Goal: Information Seeking & Learning: Learn about a topic

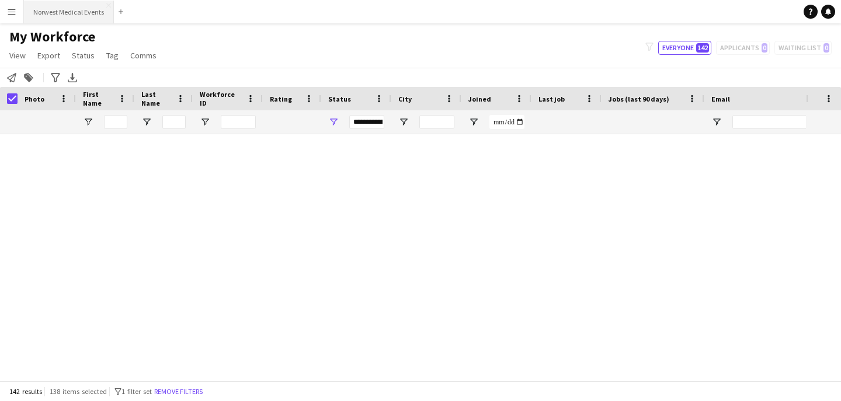
click at [67, 14] on button "Norwest Medical Events Close" at bounding box center [69, 12] width 90 height 23
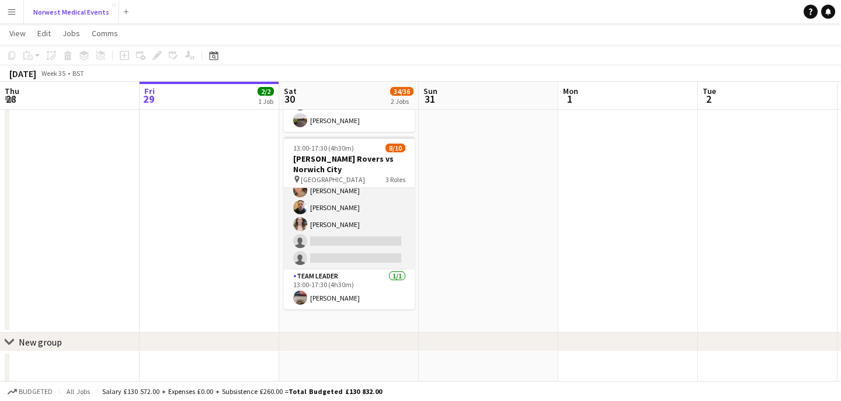
scroll to position [182, 0]
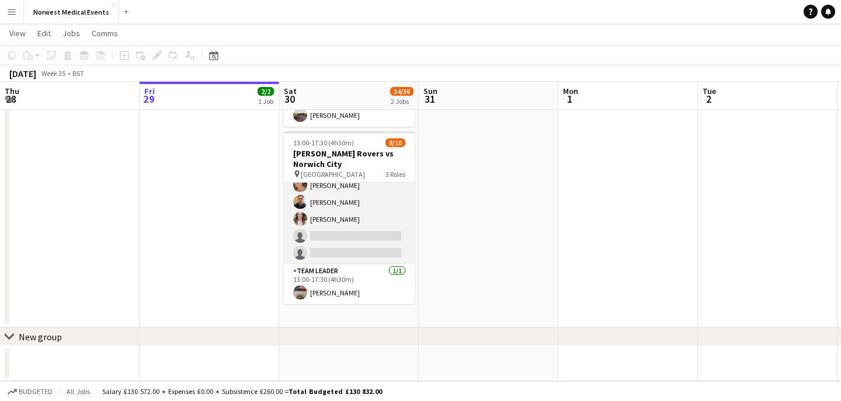
click at [345, 243] on app-card-role "Responder (First Aid) 2A [DATE] 13:00-17:30 (4h30m) [PERSON_NAME] [PERSON_NAME]…" at bounding box center [349, 185] width 131 height 158
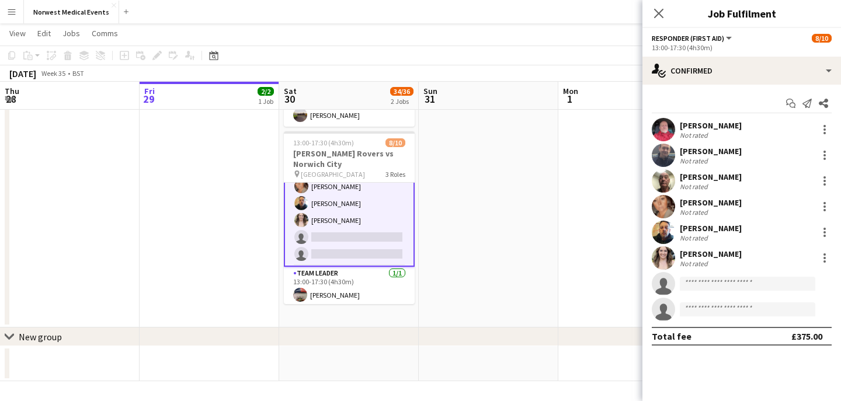
scroll to position [117, 0]
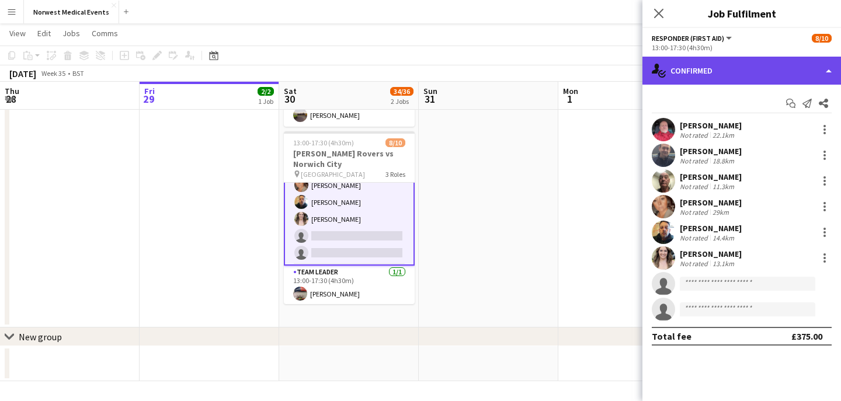
click at [732, 71] on div "single-neutral-actions-check-2 Confirmed" at bounding box center [741, 71] width 199 height 28
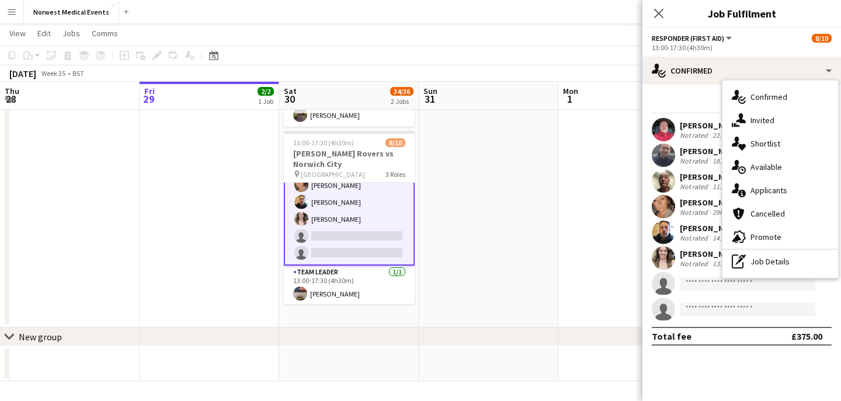
click at [764, 187] on div "single-neutral-actions-information Applicants" at bounding box center [780, 190] width 116 height 23
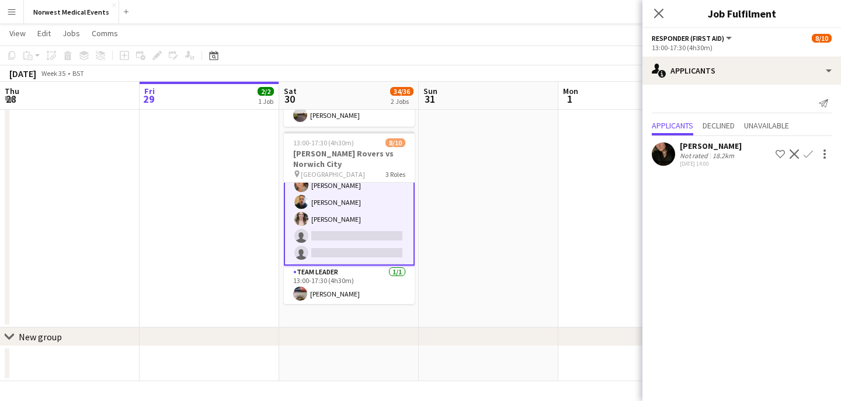
click at [662, 19] on app-icon "Close pop-in" at bounding box center [659, 13] width 14 height 14
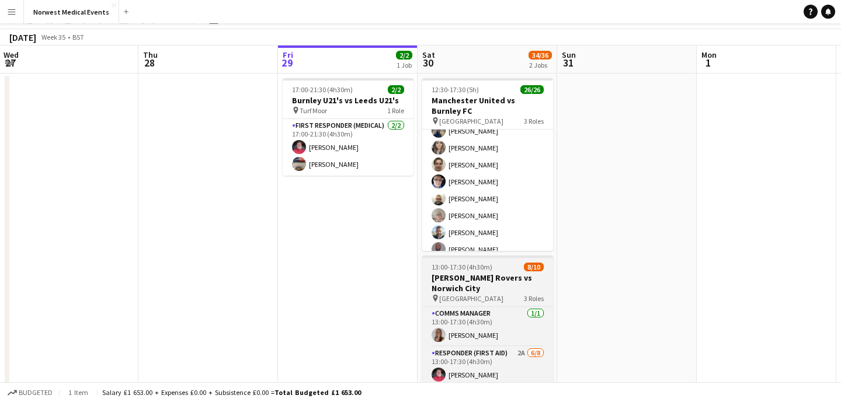
scroll to position [152, 0]
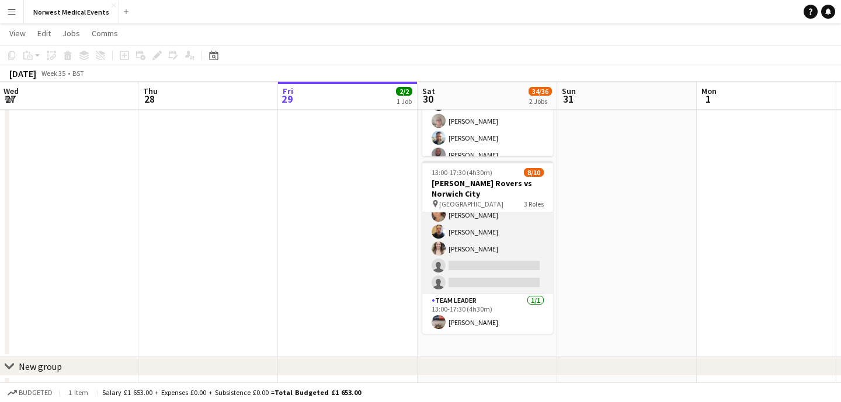
click at [489, 261] on app-card-role "Responder (First Aid) 2A [DATE] 13:00-17:30 (4h30m) [PERSON_NAME] [PERSON_NAME]…" at bounding box center [487, 215] width 131 height 158
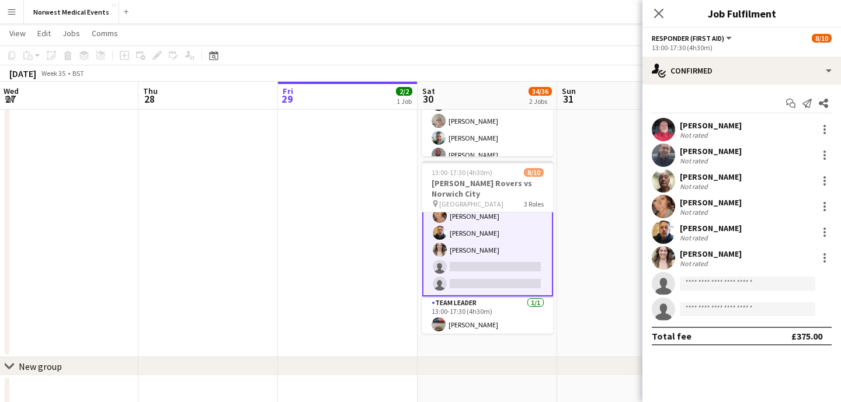
scroll to position [117, 0]
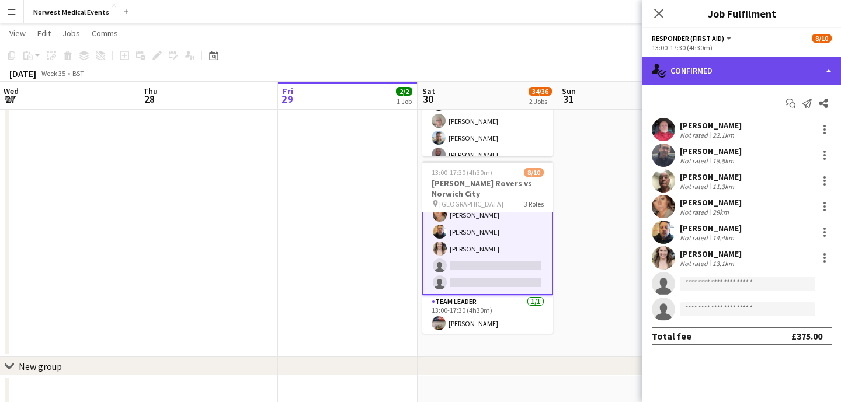
click at [718, 67] on div "single-neutral-actions-check-2 Confirmed" at bounding box center [741, 71] width 199 height 28
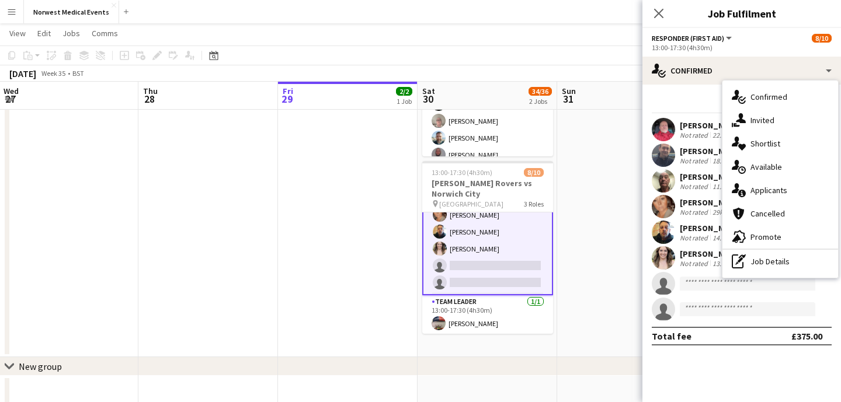
click at [777, 185] on div "single-neutral-actions-information Applicants" at bounding box center [780, 190] width 116 height 23
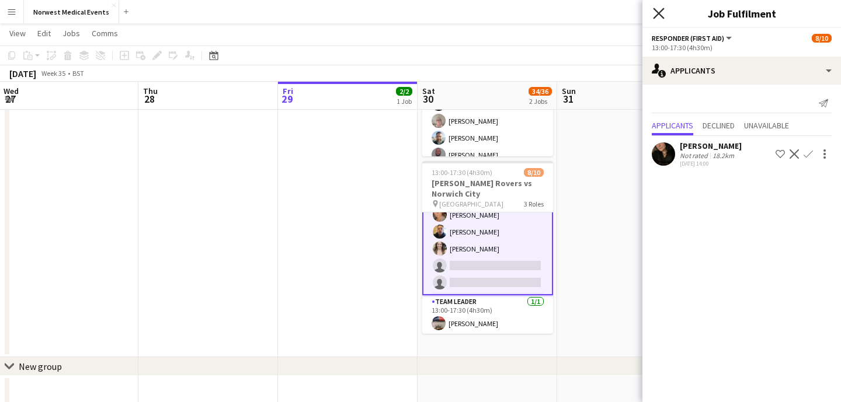
click at [658, 16] on icon "Close pop-in" at bounding box center [658, 13] width 11 height 11
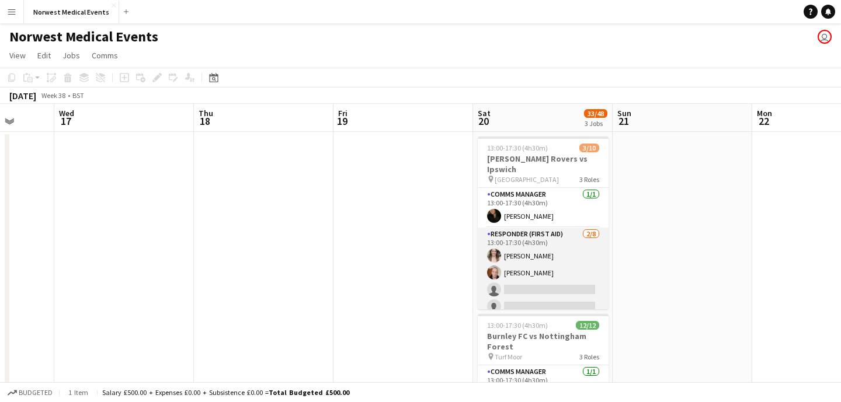
scroll to position [6, 0]
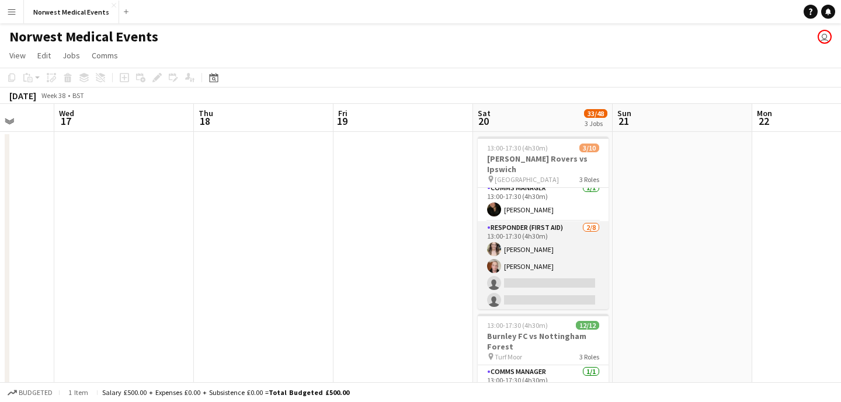
click at [540, 261] on app-card-role "Responder (First Aid) [DATE] 13:00-17:30 (4h30m) [PERSON_NAME] [PERSON_NAME] si…" at bounding box center [543, 300] width 131 height 158
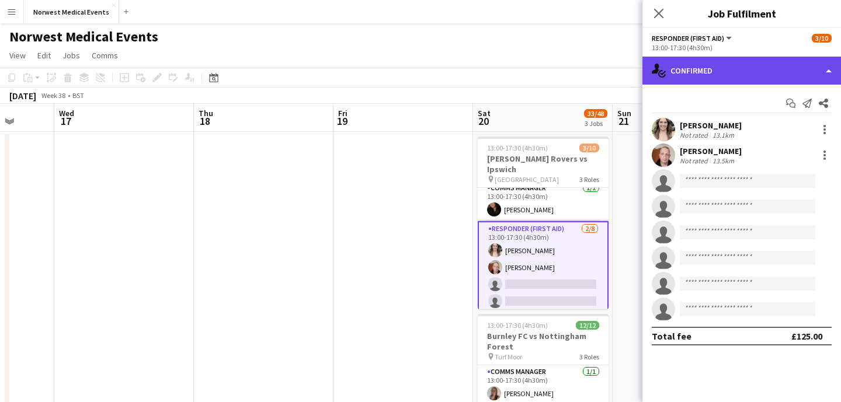
click at [716, 67] on div "single-neutral-actions-check-2 Confirmed" at bounding box center [741, 71] width 199 height 28
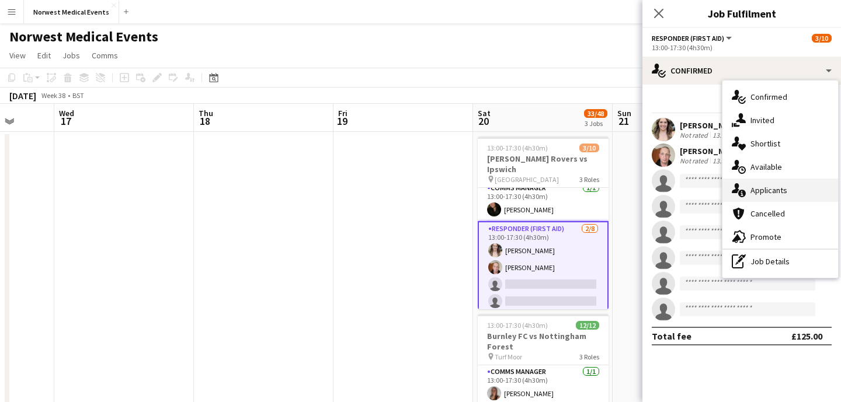
click at [785, 185] on div "single-neutral-actions-information Applicants" at bounding box center [780, 190] width 116 height 23
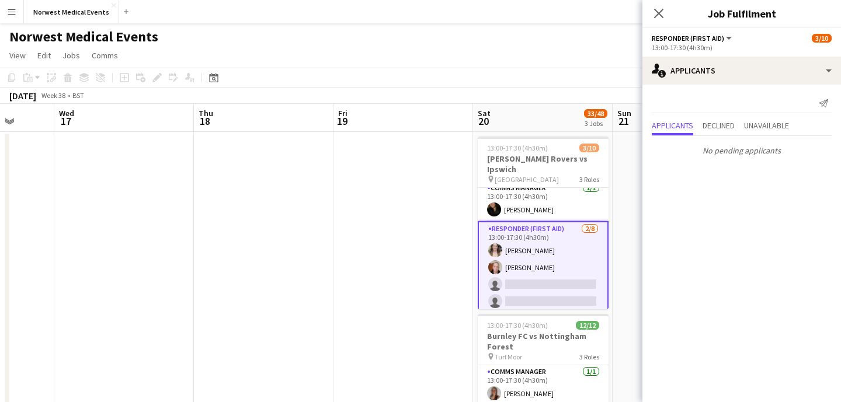
click at [660, 19] on app-icon "Close pop-in" at bounding box center [659, 13] width 14 height 14
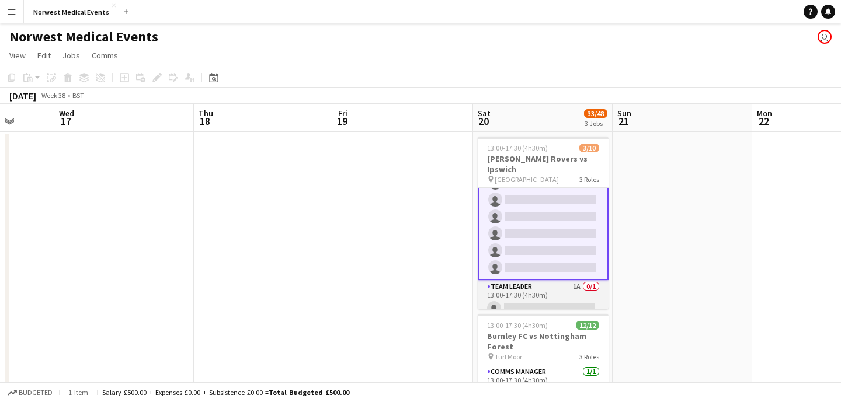
click at [551, 294] on app-card-role "Team Leader 1A 0/1 13:00-17:30 (4h30m) single-neutral-actions" at bounding box center [543, 300] width 131 height 40
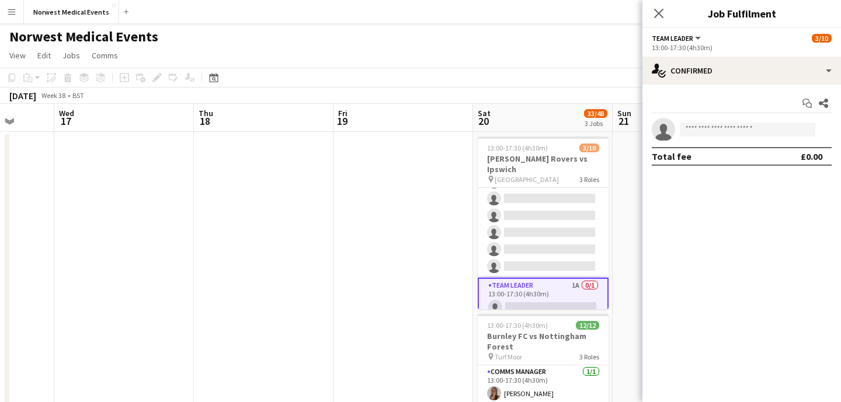
scroll to position [107, 0]
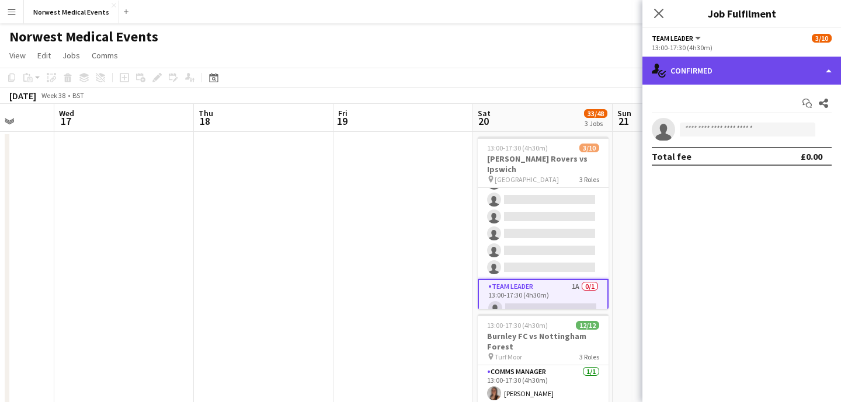
click at [730, 71] on div "single-neutral-actions-check-2 Confirmed" at bounding box center [741, 71] width 199 height 28
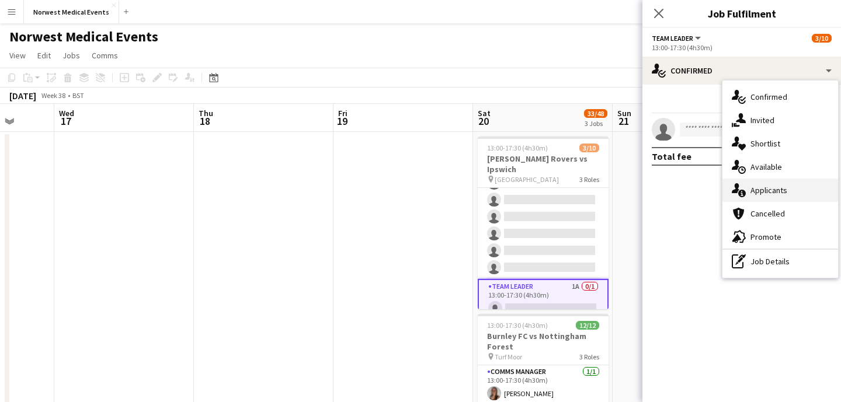
click at [774, 192] on div "single-neutral-actions-information Applicants" at bounding box center [780, 190] width 116 height 23
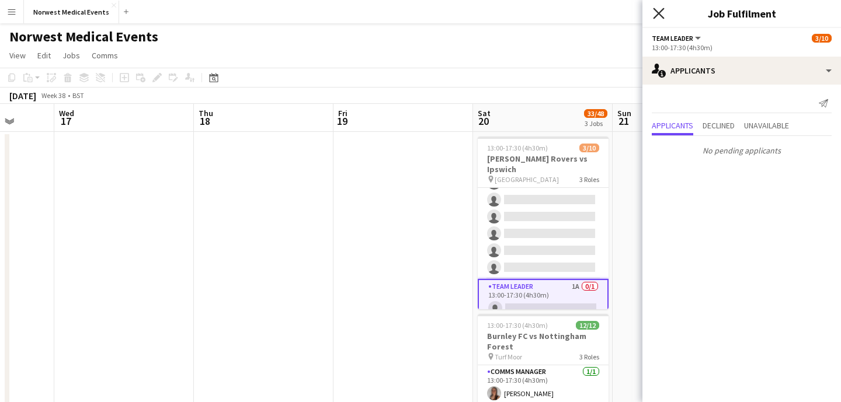
click at [659, 11] on icon "Close pop-in" at bounding box center [658, 13] width 11 height 11
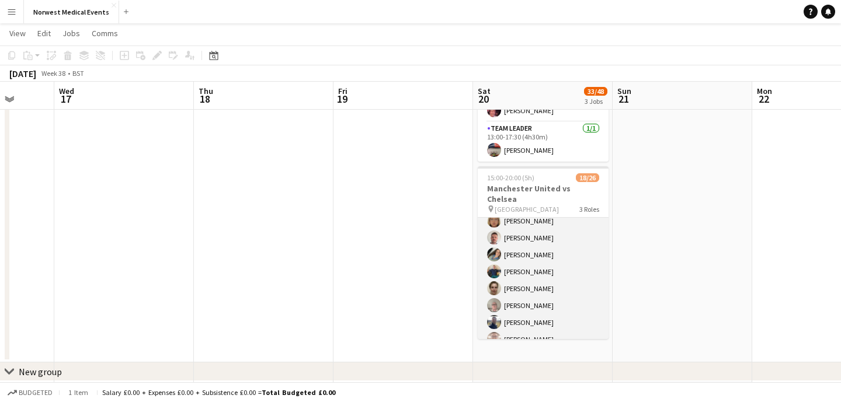
scroll to position [222, 0]
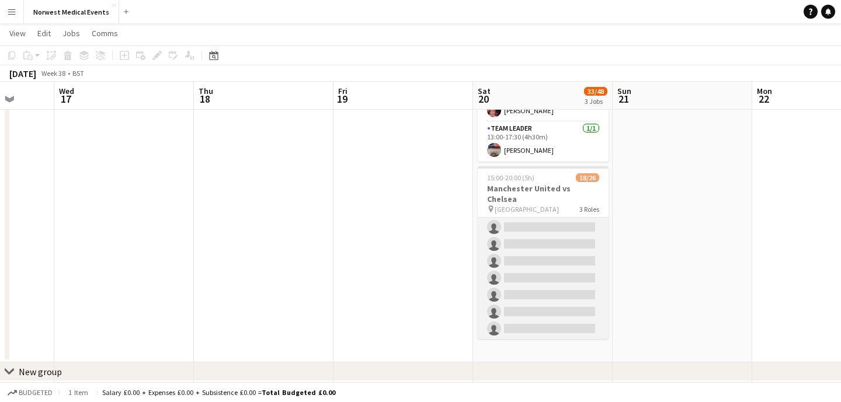
click at [551, 256] on app-card-role "First Responder (Medical) [DATE] 15:00-20:00 (5h) [PERSON_NAME] [PERSON_NAME] […" at bounding box center [543, 168] width 131 height 345
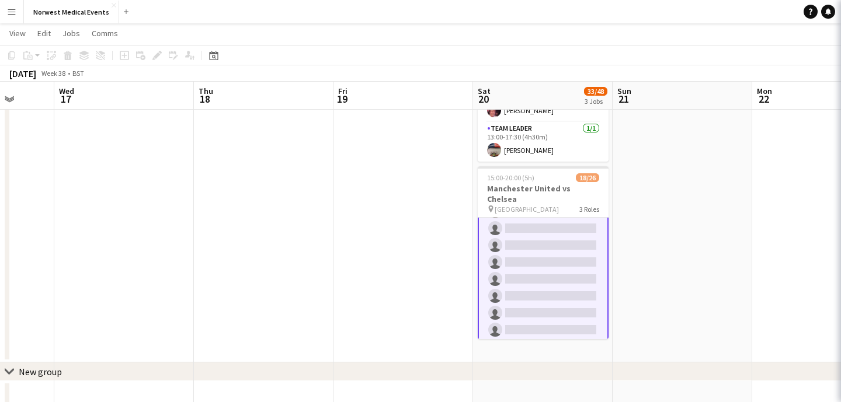
scroll to position [223, 0]
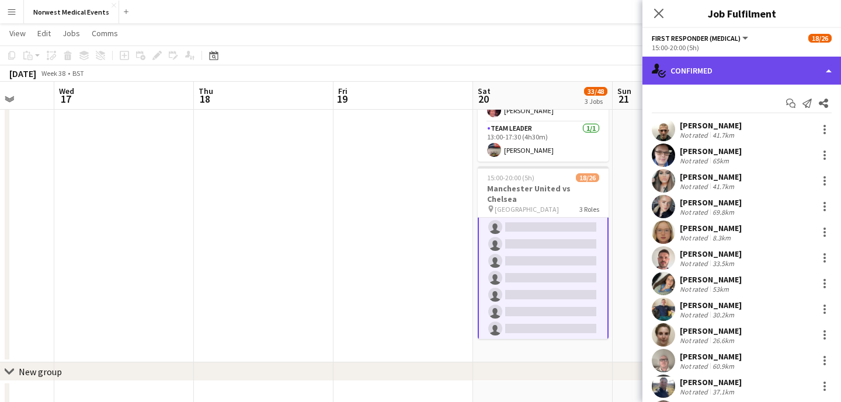
click at [747, 57] on div "single-neutral-actions-check-2 Confirmed" at bounding box center [741, 71] width 199 height 28
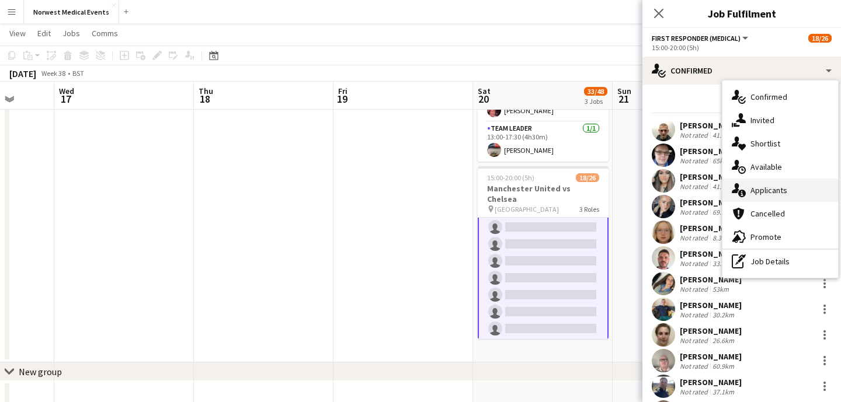
click at [779, 187] on div "single-neutral-actions-information Applicants" at bounding box center [780, 190] width 116 height 23
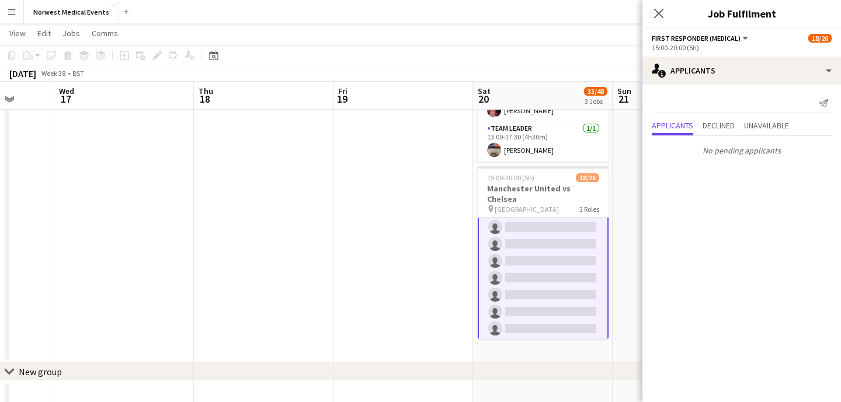
click at [662, 22] on div "Close pop-in" at bounding box center [658, 13] width 33 height 27
click at [660, 15] on icon at bounding box center [658, 13] width 11 height 11
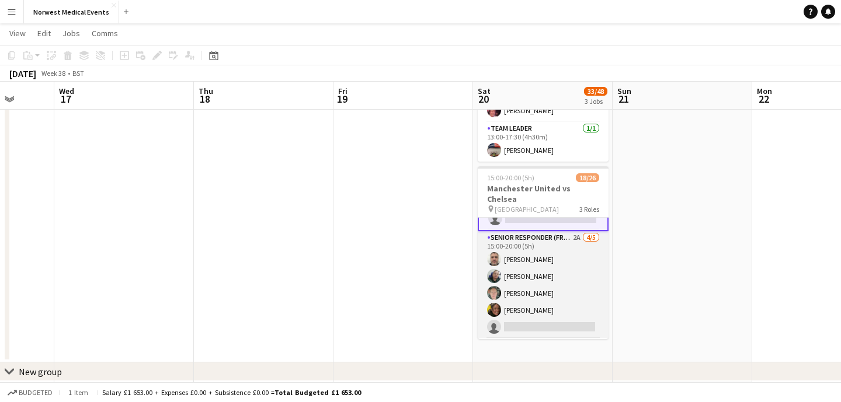
scroll to position [346, 0]
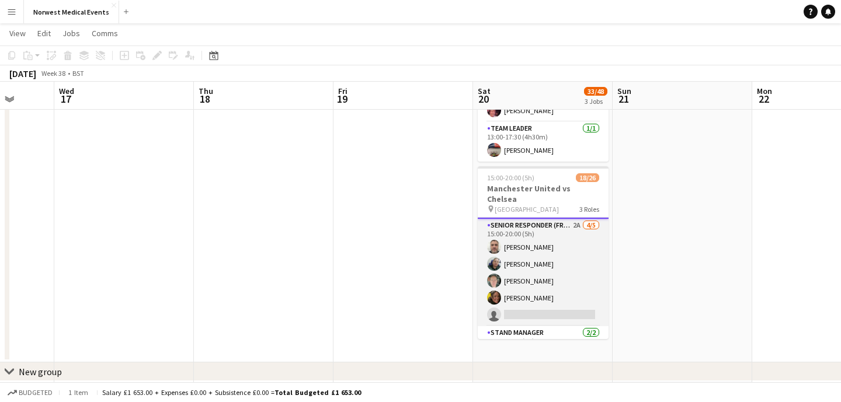
click at [553, 275] on app-card-role "Senior Responder (FREC 4 or Above) 2A [DATE] 15:00-20:00 (5h) [PERSON_NAME] [PE…" at bounding box center [543, 272] width 131 height 107
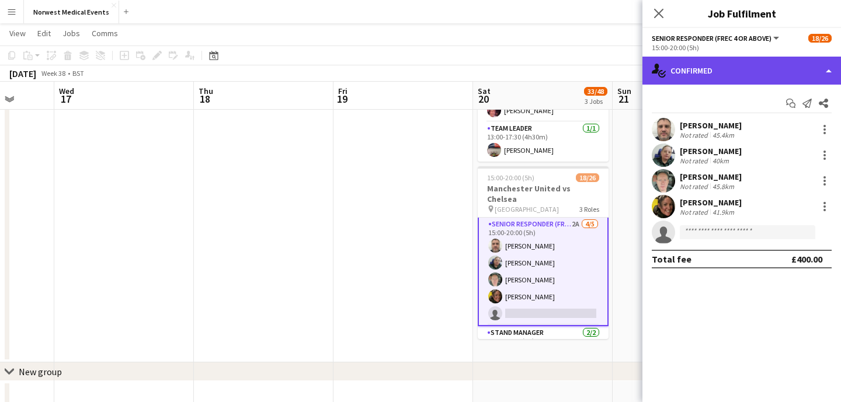
click at [738, 70] on div "single-neutral-actions-check-2 Confirmed" at bounding box center [741, 71] width 199 height 28
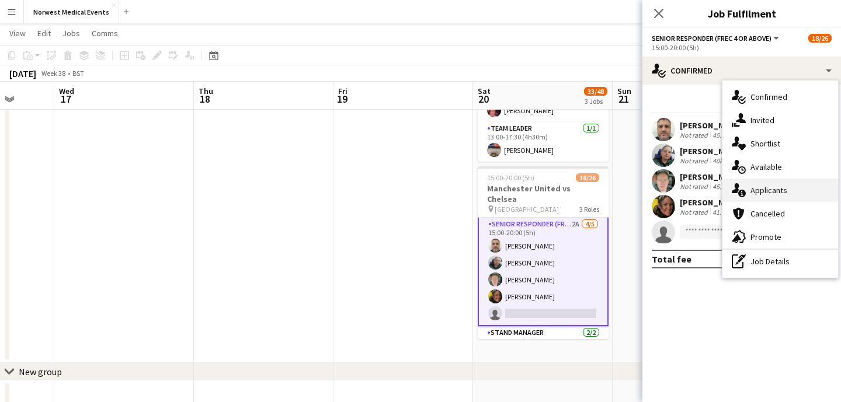
click at [801, 191] on div "single-neutral-actions-information Applicants" at bounding box center [780, 190] width 116 height 23
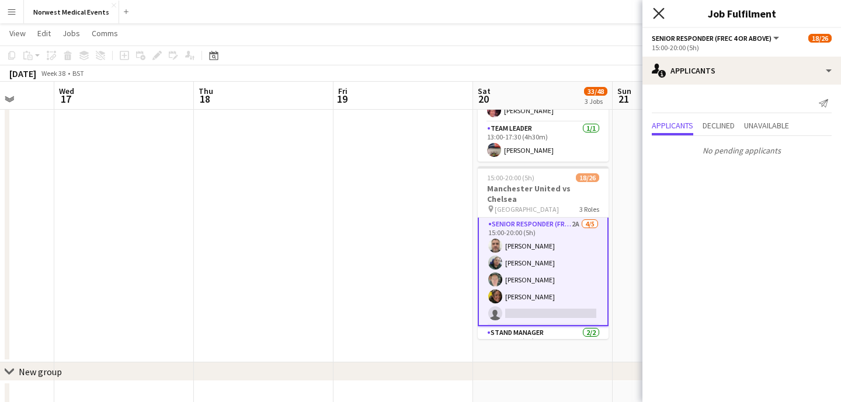
click at [660, 11] on icon at bounding box center [658, 13] width 11 height 11
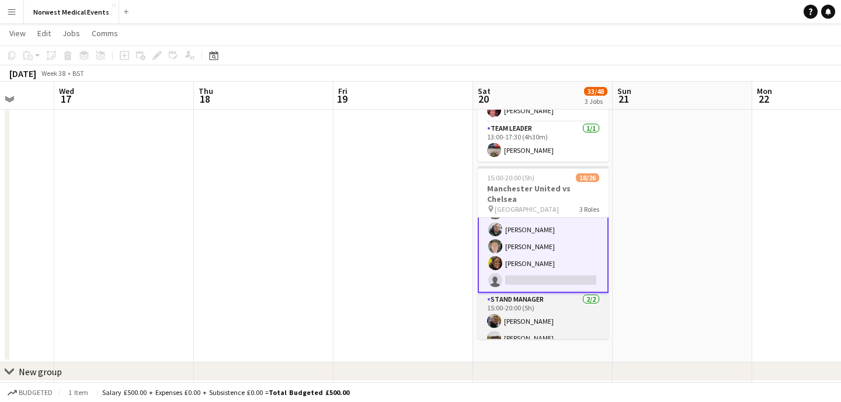
click at [545, 311] on app-card-role "Stand Manager [DATE] 15:00-20:00 (5h) [PERSON_NAME] [PERSON_NAME]" at bounding box center [543, 321] width 131 height 57
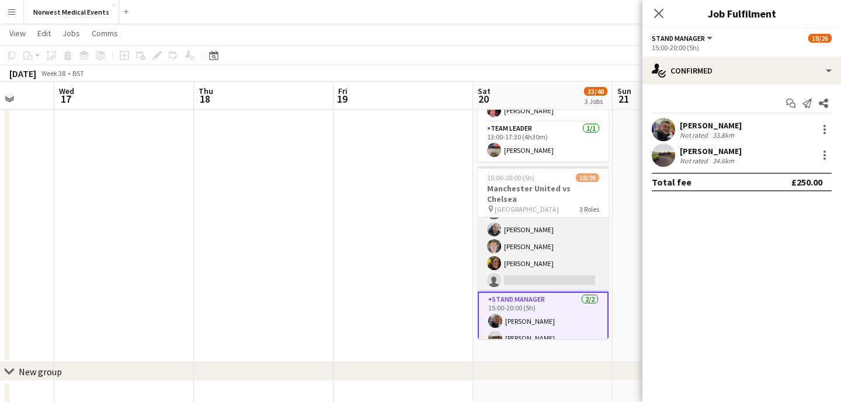
scroll to position [0, 0]
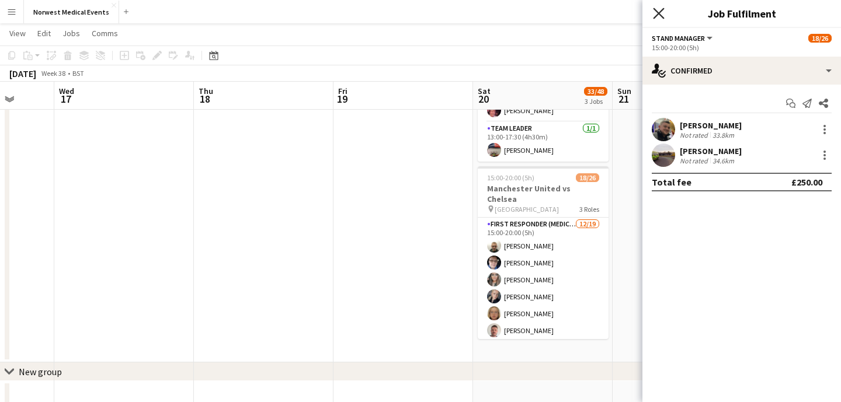
click at [659, 16] on icon "Close pop-in" at bounding box center [658, 13] width 11 height 11
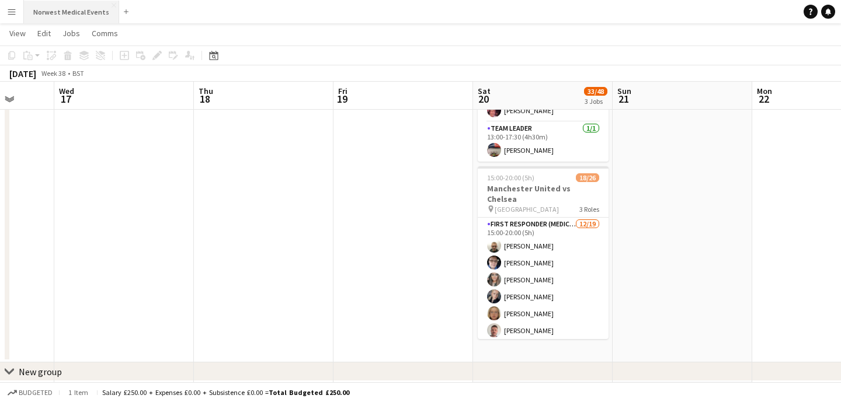
click at [71, 18] on button "Norwest Medical Events Close" at bounding box center [71, 12] width 95 height 23
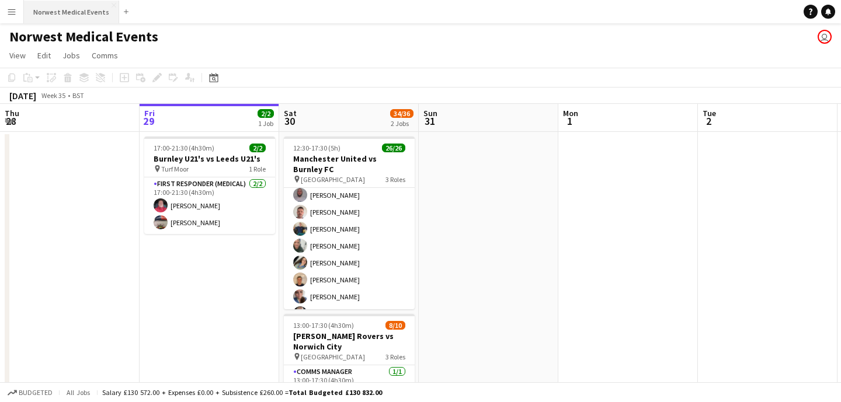
click at [80, 5] on button "Norwest Medical Events Close" at bounding box center [71, 12] width 95 height 23
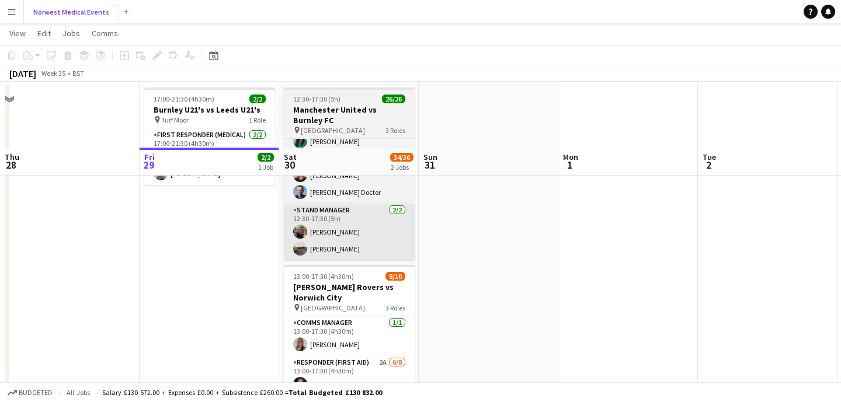
scroll to position [114, 0]
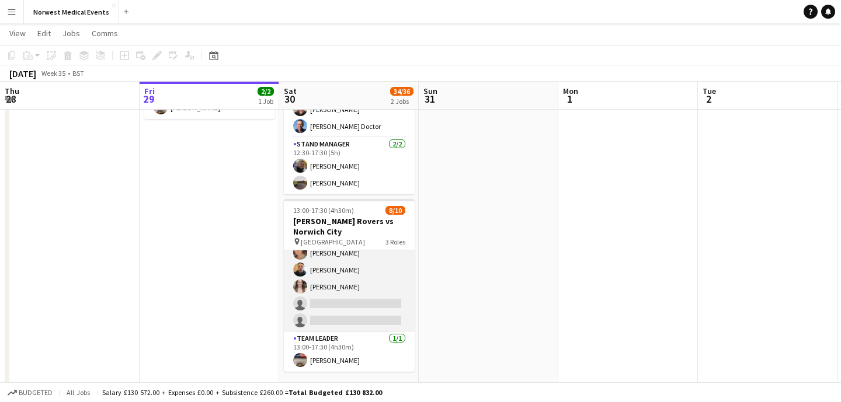
click at [366, 279] on app-card-role "Responder (First Aid) 2A [DATE] 13:00-17:30 (4h30m) [PERSON_NAME] [PERSON_NAME]…" at bounding box center [349, 253] width 131 height 158
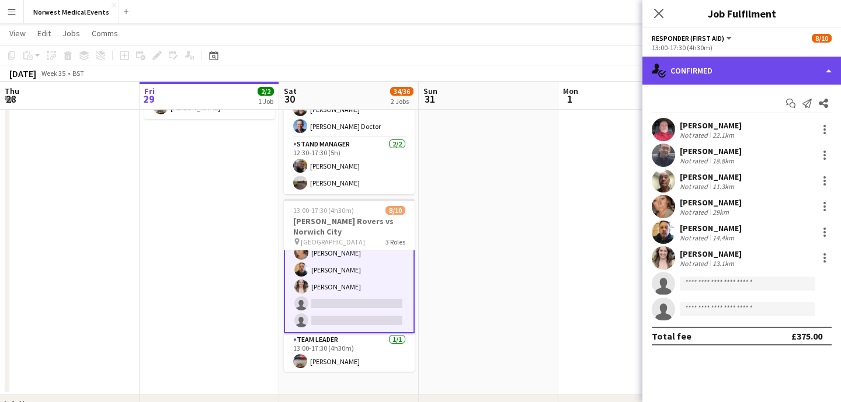
click at [716, 84] on div "single-neutral-actions-check-2 Confirmed" at bounding box center [741, 71] width 199 height 28
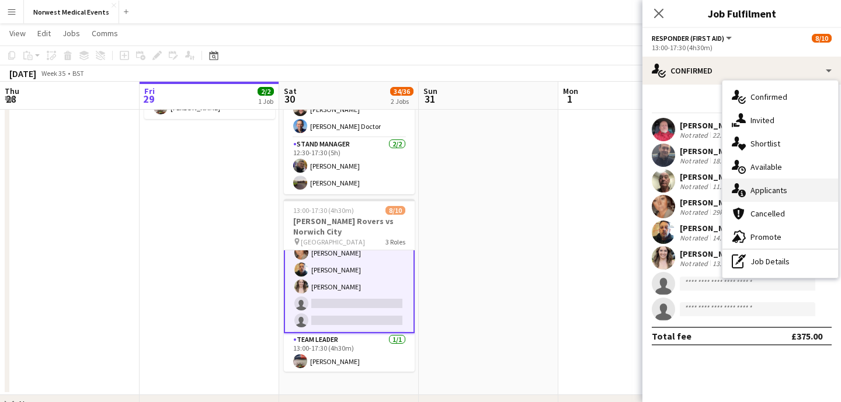
click at [766, 195] on div "single-neutral-actions-information Applicants" at bounding box center [780, 190] width 116 height 23
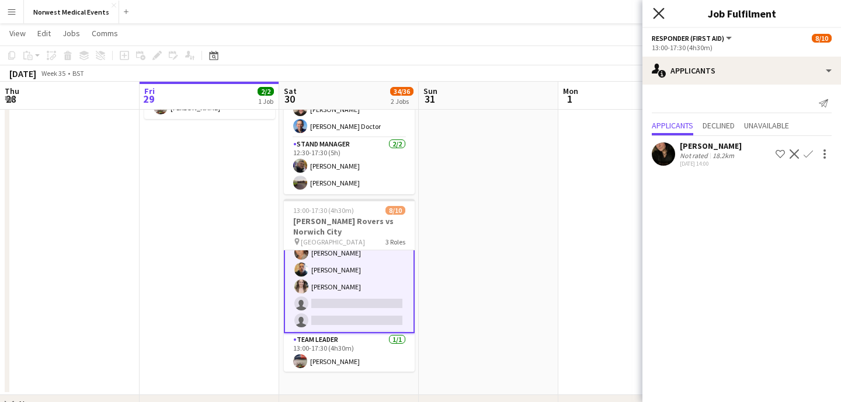
click at [661, 14] on icon "Close pop-in" at bounding box center [658, 13] width 11 height 11
